Goal: Information Seeking & Learning: Find specific fact

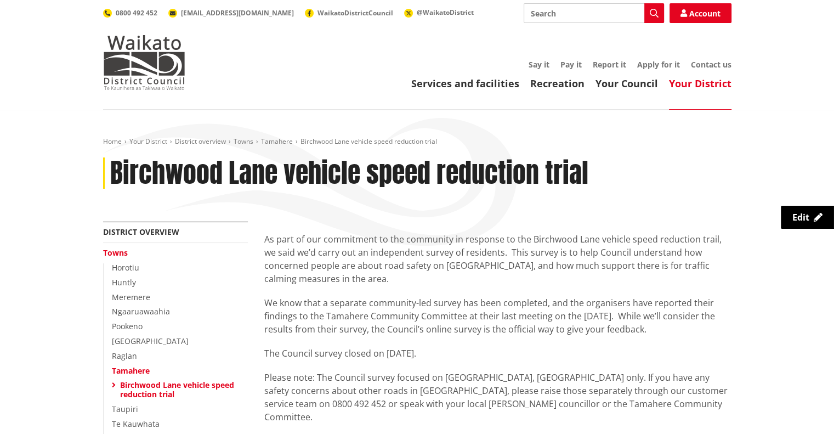
click at [125, 253] on link "Towns" at bounding box center [115, 252] width 25 height 10
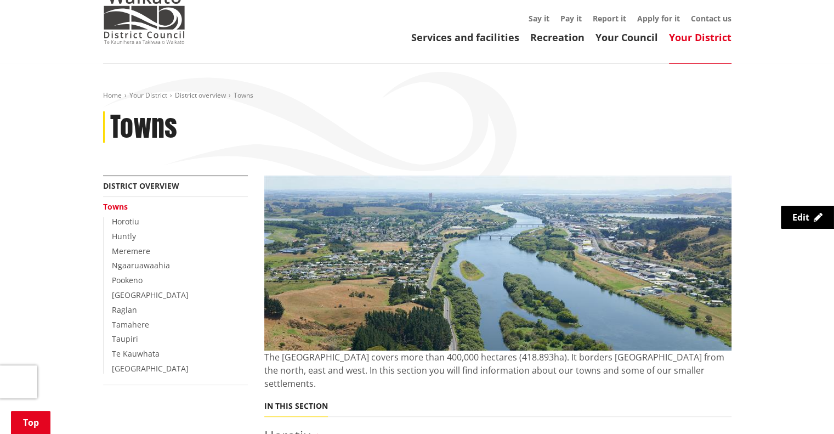
scroll to position [164, 0]
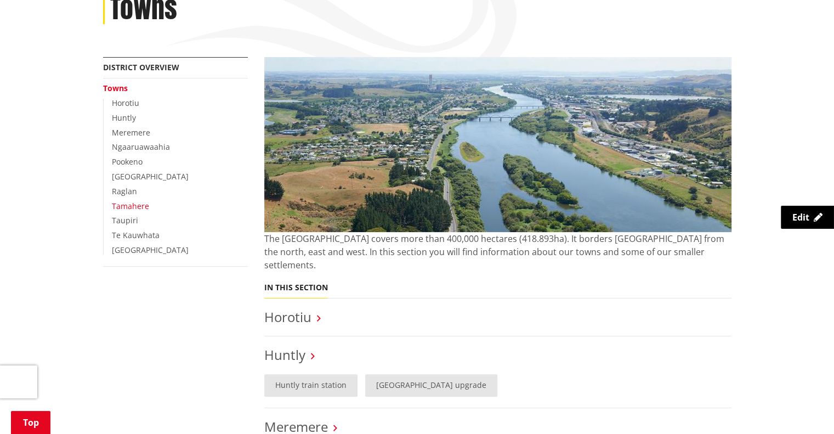
click at [128, 207] on link "Tamahere" at bounding box center [130, 206] width 37 height 10
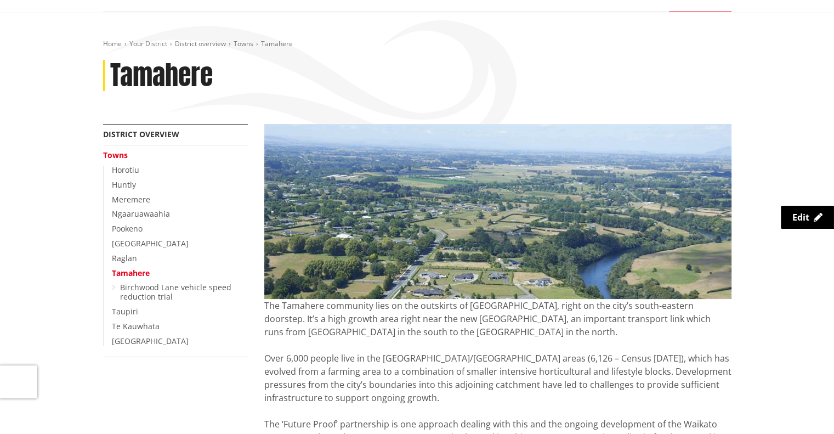
scroll to position [110, 0]
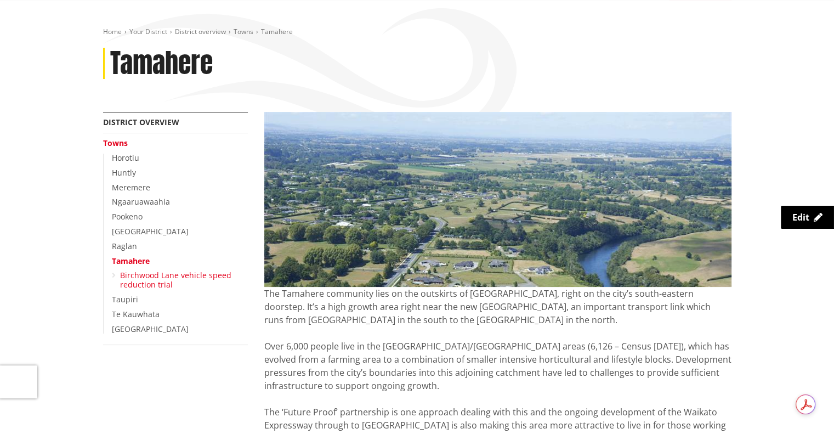
click at [158, 277] on link "Birchwood Lane vehicle speed reduction trial" at bounding box center [175, 280] width 111 height 20
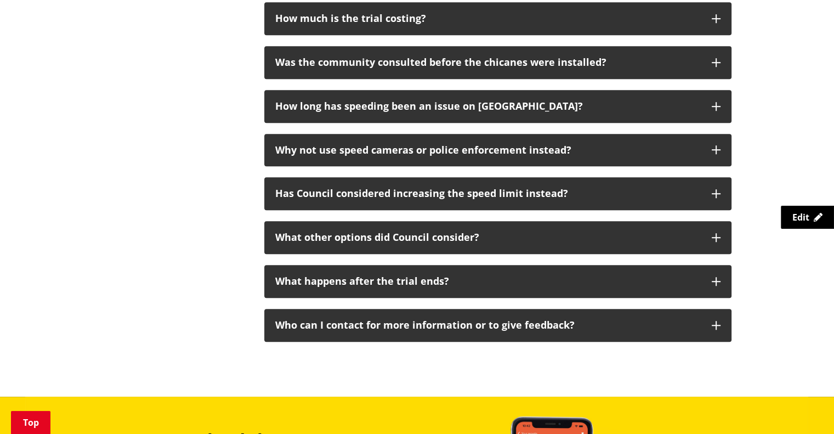
scroll to position [768, 0]
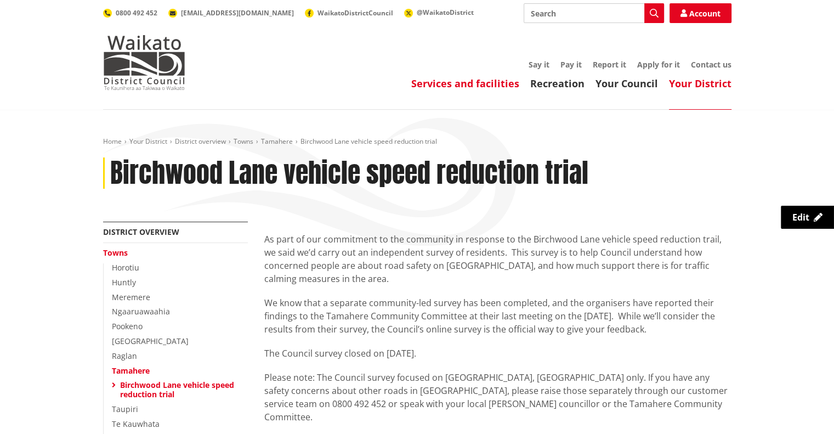
click at [476, 90] on link "Services and facilities" at bounding box center [465, 83] width 108 height 13
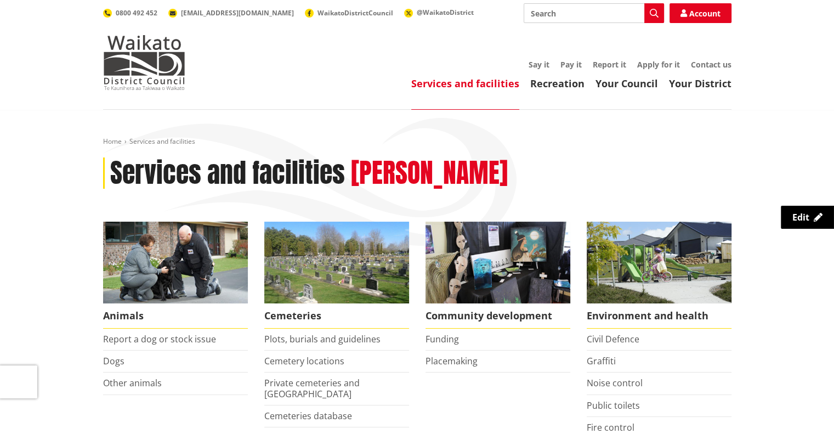
click at [566, 17] on input "Search" at bounding box center [594, 13] width 140 height 20
click at [576, 38] on div "Birchwood Lane vehicle speed reduction trial" at bounding box center [593, 34] width 139 height 20
type input "Birchwood Lane vehicle speed reduction trial"
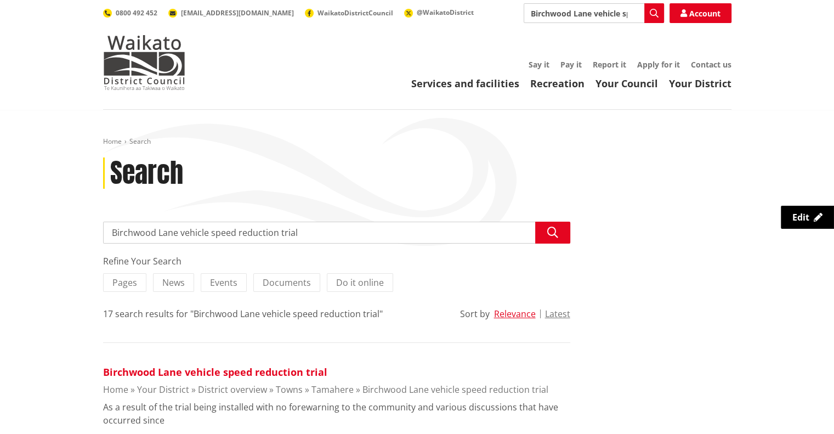
click at [306, 371] on link "Birchwood Lane vehicle speed reduction trial" at bounding box center [215, 371] width 224 height 13
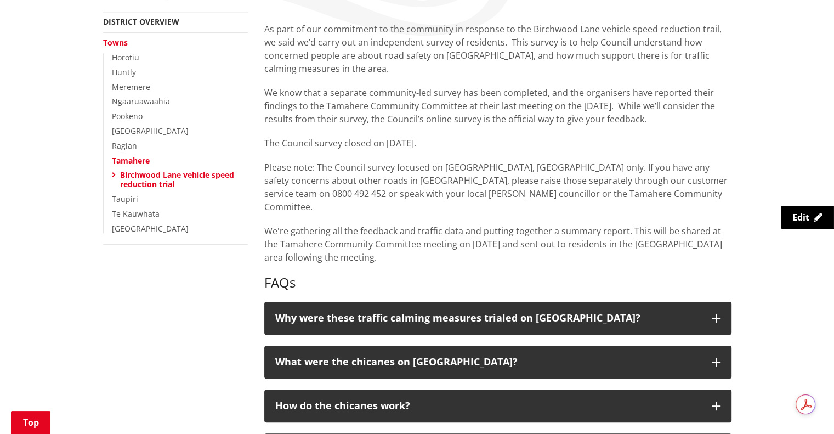
scroll to position [219, 0]
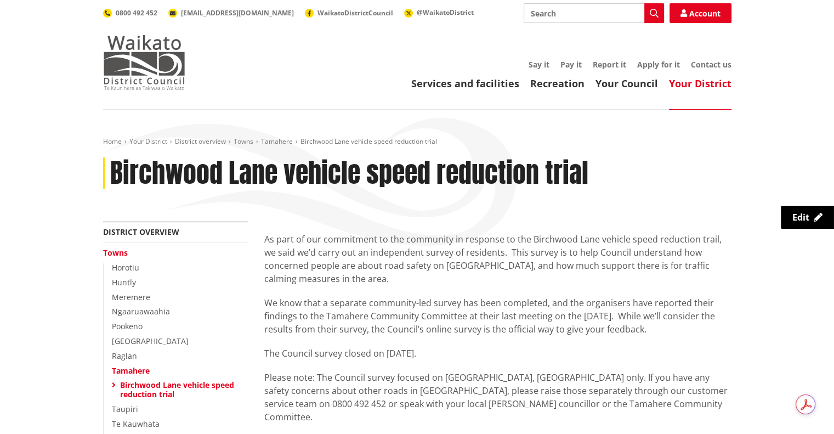
click at [169, 44] on img at bounding box center [144, 62] width 82 height 55
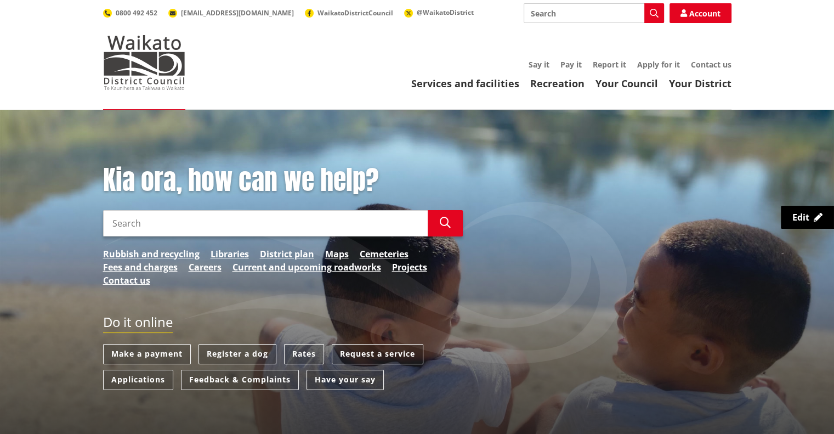
click at [156, 221] on input "Search" at bounding box center [265, 223] width 325 height 26
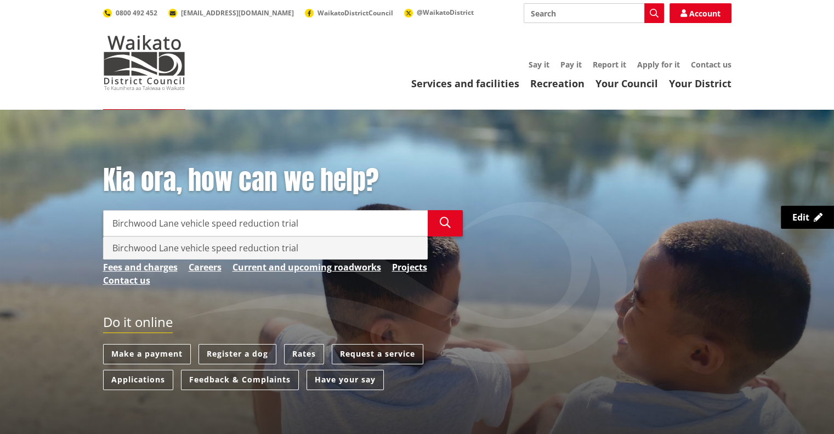
type input "Birchwood Lane vehicle speed reduction trial"
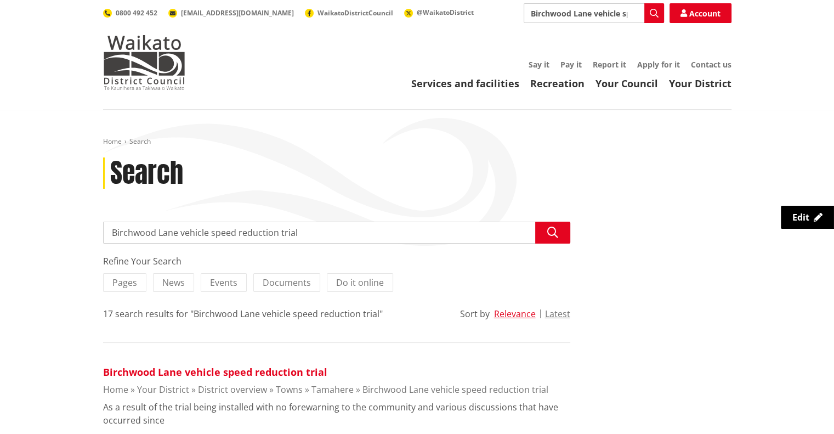
click at [129, 373] on link "Birchwood Lane vehicle speed reduction trial" at bounding box center [215, 371] width 224 height 13
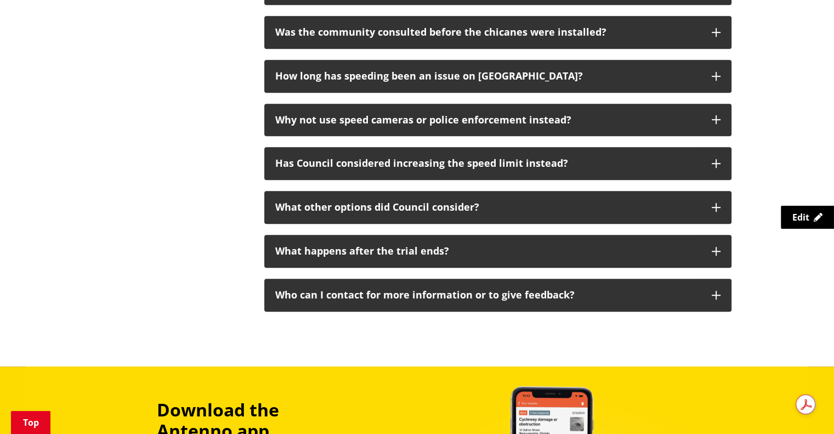
scroll to position [768, 0]
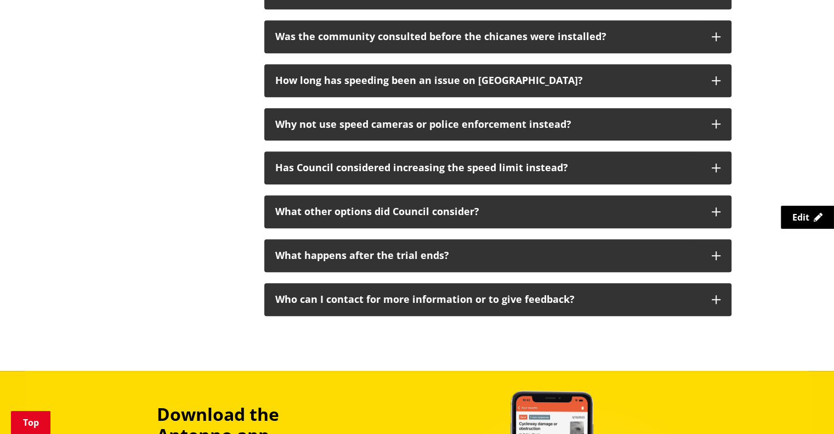
scroll to position [768, 0]
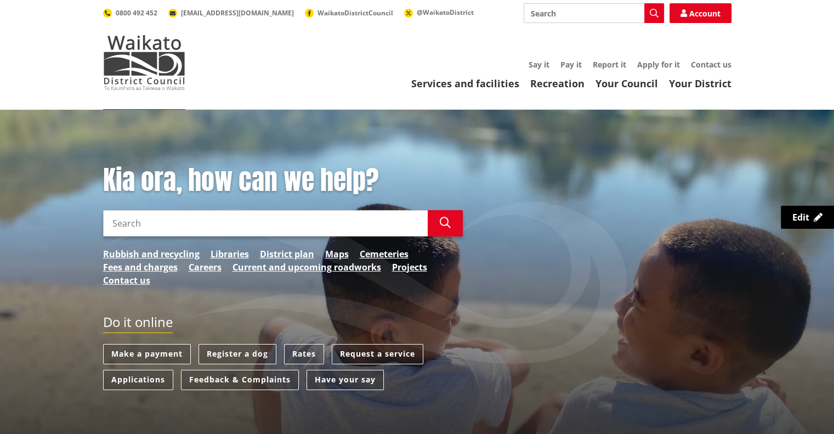
click at [237, 223] on input "Search" at bounding box center [265, 223] width 325 height 26
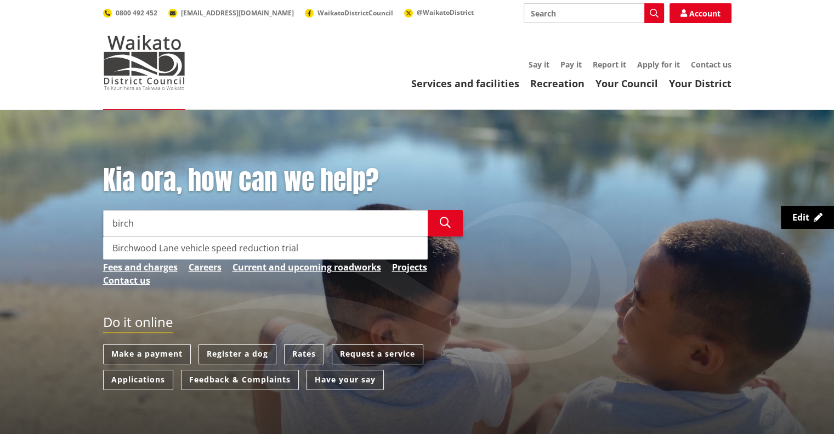
click at [236, 246] on div "Birchwood Lane vehicle speed reduction trial" at bounding box center [265, 248] width 323 height 22
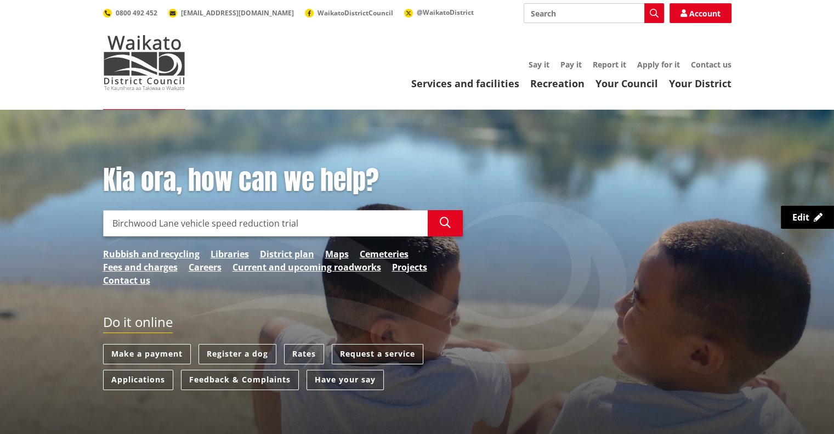
type input "Birchwood Lane vehicle speed reduction trial"
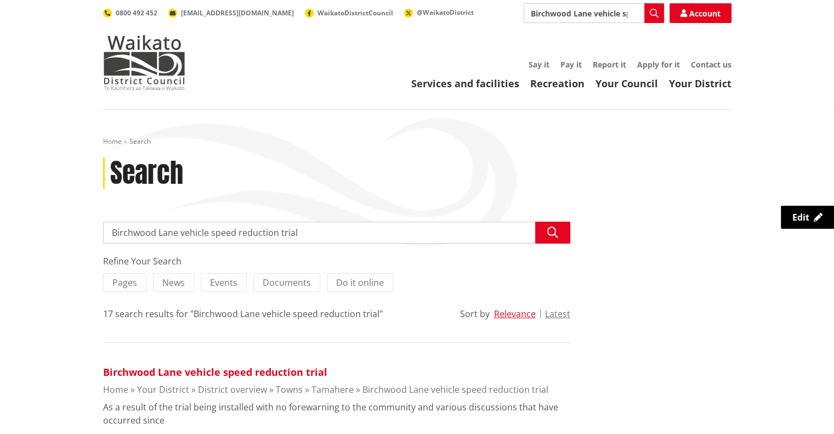
click at [156, 372] on link "Birchwood Lane vehicle speed reduction trial" at bounding box center [215, 371] width 224 height 13
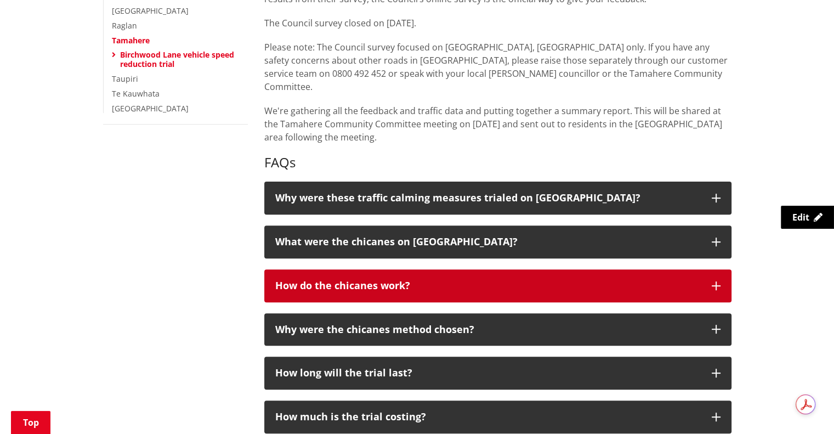
scroll to position [658, 0]
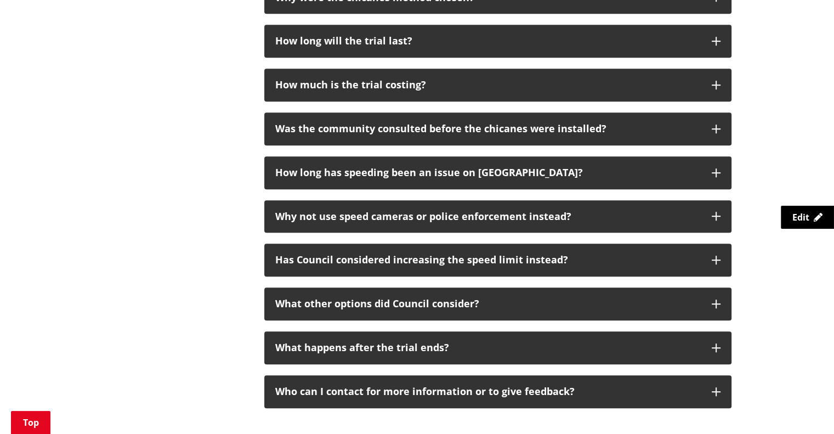
scroll to position [768, 0]
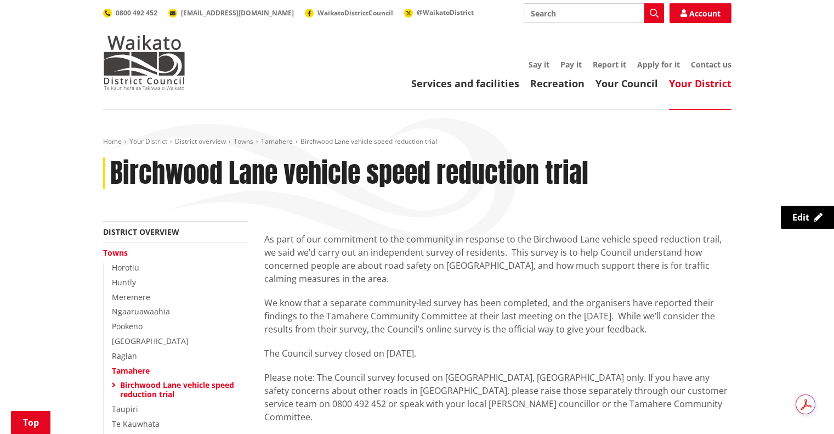
scroll to position [768, 0]
